Goal: Task Accomplishment & Management: Contribute content

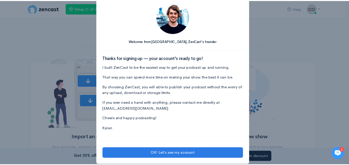
scroll to position [20, 0]
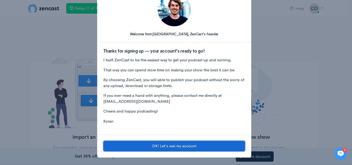
click at [193, 148] on button "OK! Let's see my account" at bounding box center [174, 146] width 142 height 11
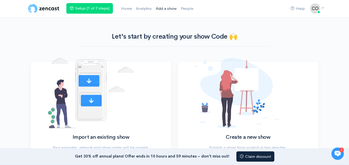
click at [170, 6] on link "Add a show" at bounding box center [166, 8] width 25 height 11
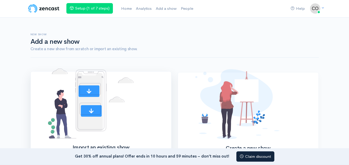
scroll to position [91, 0]
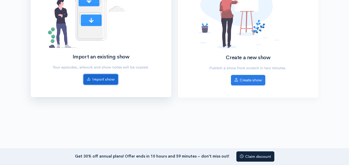
click at [102, 78] on link "Import show" at bounding box center [100, 79] width 35 height 11
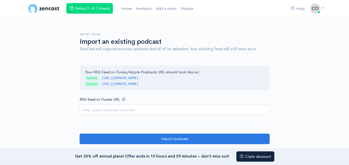
click at [119, 108] on input "RSS feed or iTunes URL" at bounding box center [174, 110] width 190 height 11
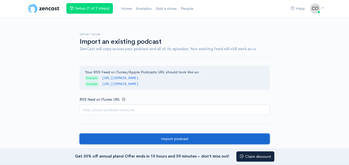
click at [172, 137] on input "Import podcast" at bounding box center [174, 139] width 190 height 11
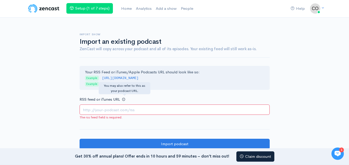
click at [115, 108] on input "RSS feed or iTunes URL" at bounding box center [174, 110] width 190 height 11
click at [131, 112] on input "https://essayscodeblue" at bounding box center [174, 110] width 190 height 11
drag, startPoint x: 102, startPoint y: 77, endPoint x: 188, endPoint y: 78, distance: 85.7
click at [188, 78] on div "Your RSS Feed or iTunes/Apple Podcasts URL should look like so: Example http://…" at bounding box center [174, 78] width 190 height 24
copy code "http://feeds.thisamericanlife.org/talpodcast"
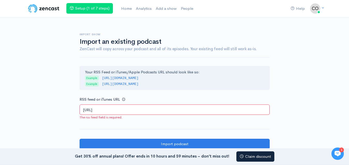
click at [138, 108] on input "https://essayscodeblue" at bounding box center [174, 110] width 190 height 11
paste input "://feeds.thisamericanlife.org/talpodcast"
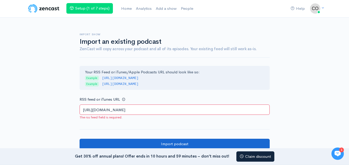
type input "http://feeds.thisamericanlife.org/talpodcast"
click at [178, 147] on input "Import podcast" at bounding box center [174, 144] width 190 height 11
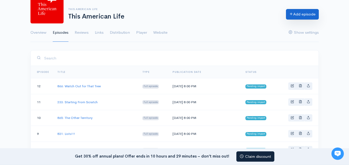
click at [303, 15] on link "Add episode" at bounding box center [302, 14] width 33 height 11
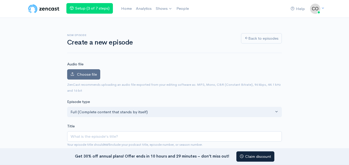
click at [92, 76] on span "Choose file" at bounding box center [87, 74] width 20 height 5
click at [0, 0] on input "Choose file" at bounding box center [0, 0] width 0 height 0
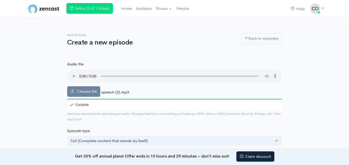
scroll to position [144, 0]
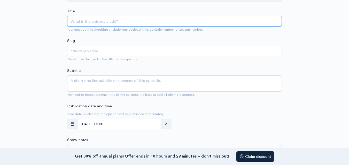
click at [113, 19] on input "Title" at bounding box center [174, 21] width 214 height 11
paste input "Code Blue Essays – Custom Essay Writing Solutions"
type input "Code Blue Essays – Custom Essay Writing Solutions"
type input "code-blue-essays-custom-essay-writing-solutions"
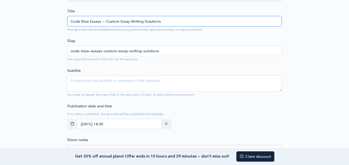
type input "Code Blue Essays – Custom Essay Writing Solutions"
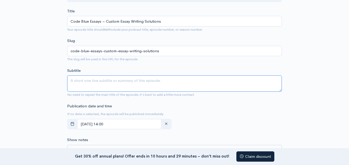
click at [90, 78] on textarea "Subtitle" at bounding box center [174, 84] width 214 height 16
paste textarea "Boost your academic performance with Code Blue Essays. Get personalized, plagia…"
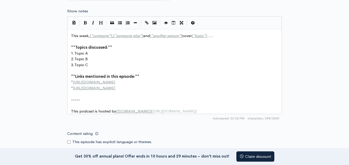
scroll to position [403, 0]
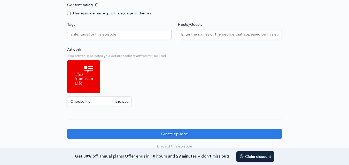
type textarea "Boost your academic performance with Code Blue Essays. Get personalized, plagia…"
click at [94, 106] on input "Choose file" at bounding box center [99, 102] width 65 height 11
type input "C:\fakepath\download.jpg"
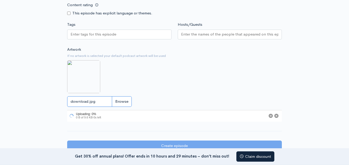
scroll to position [478, 0]
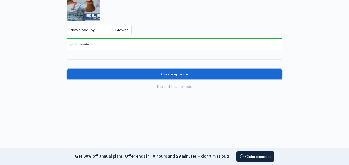
click at [164, 70] on input "Create episode" at bounding box center [174, 74] width 214 height 11
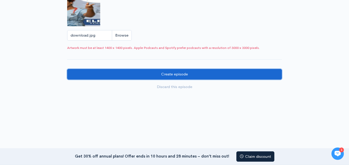
click at [176, 73] on input "Create episode" at bounding box center [174, 74] width 214 height 11
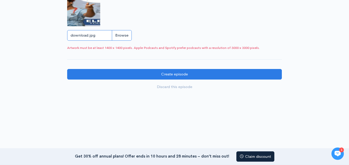
click at [98, 36] on input "download.jpg" at bounding box center [99, 35] width 65 height 11
click at [92, 33] on input "download.jpg" at bounding box center [99, 35] width 65 height 11
type input "C:\fakepath\download.jpg"
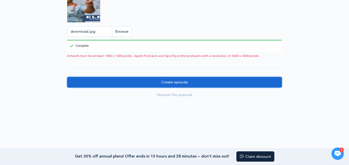
click at [187, 85] on input "Create episode" at bounding box center [174, 82] width 214 height 11
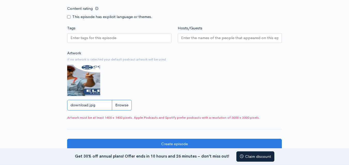
click at [122, 111] on input "download.jpg" at bounding box center [99, 105] width 65 height 11
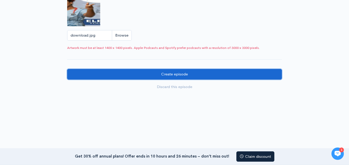
click at [193, 73] on input "Create episode" at bounding box center [174, 74] width 214 height 11
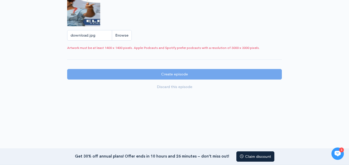
scroll to position [0, 0]
